Goal: Find specific page/section: Find specific page/section

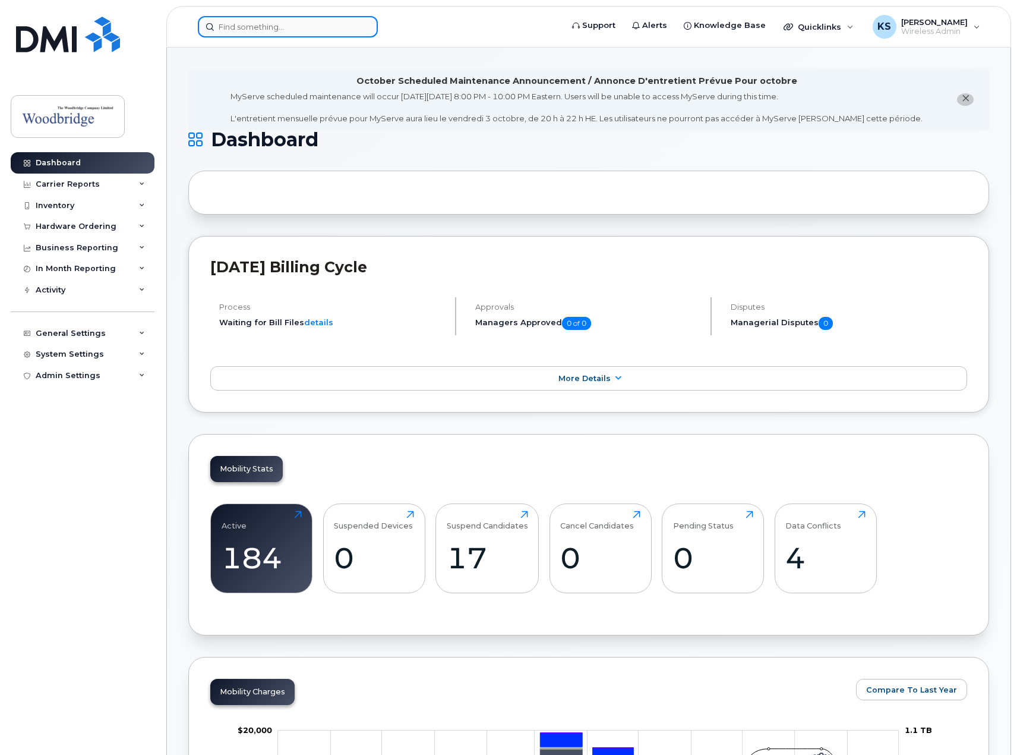
click at [274, 25] on input at bounding box center [288, 26] width 180 height 21
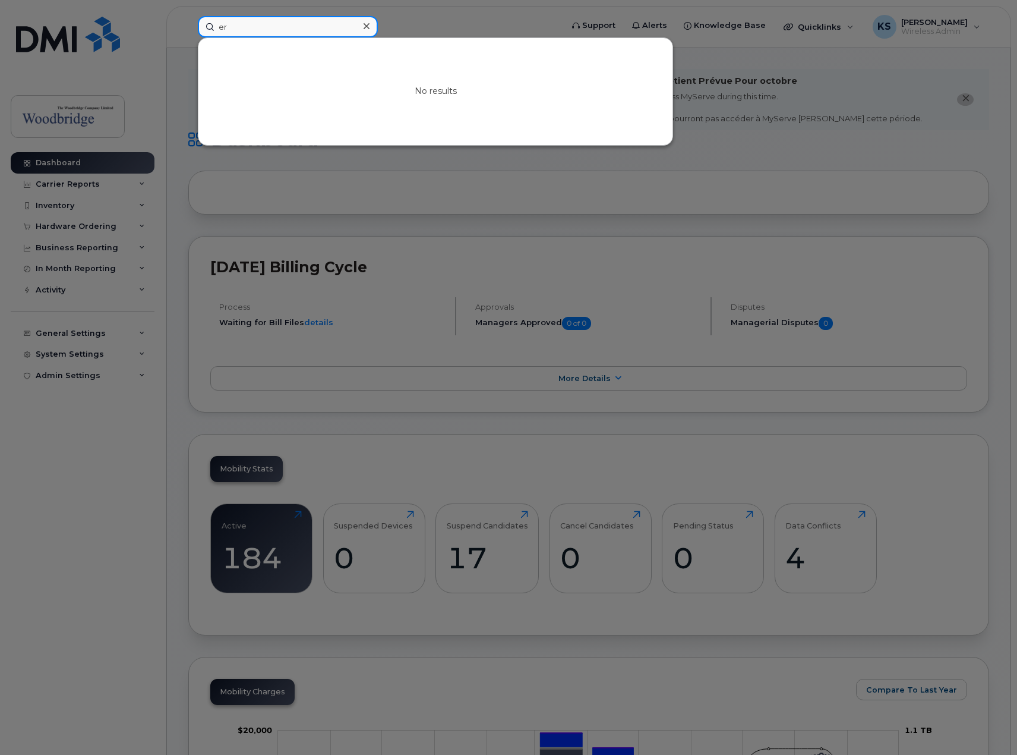
type input "e"
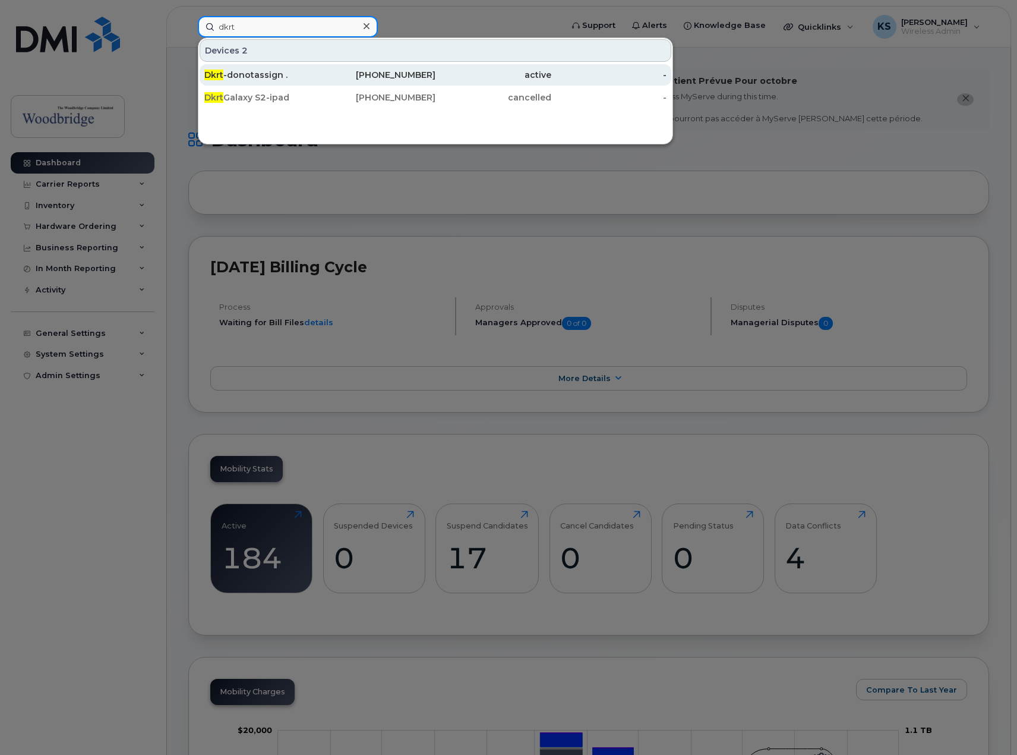
type input "dkrt"
click at [261, 75] on div "[PERSON_NAME] ." at bounding box center [262, 75] width 116 height 12
